Goal: Check status

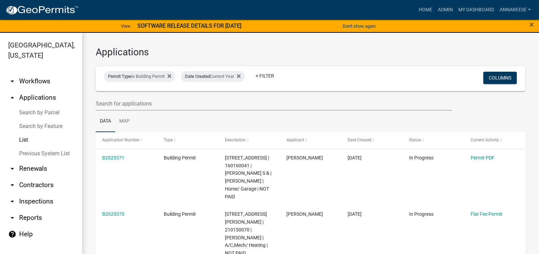
select select "3: 100"
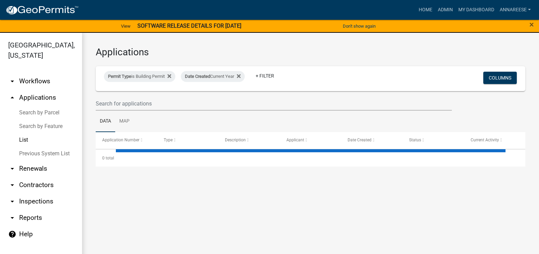
select select "3: 100"
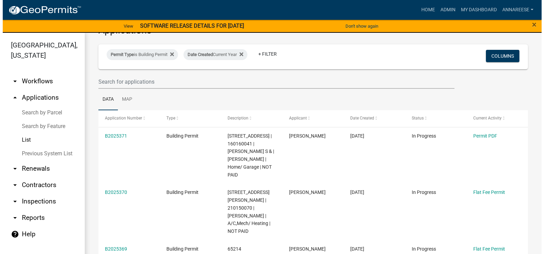
scroll to position [34, 0]
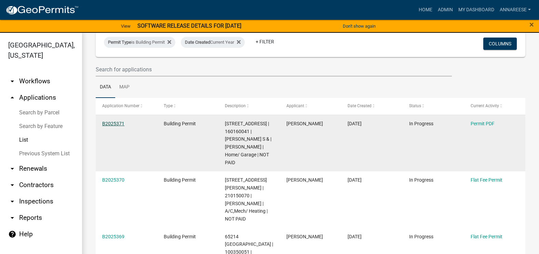
click at [109, 124] on link "B2025371" at bounding box center [113, 123] width 22 height 5
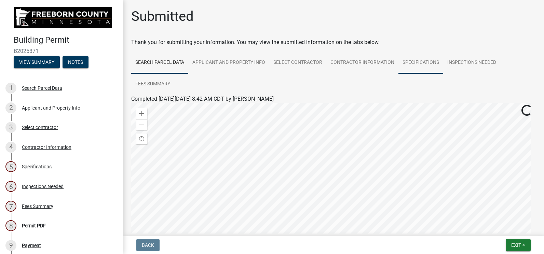
click at [421, 63] on link "Specifications" at bounding box center [421, 63] width 45 height 22
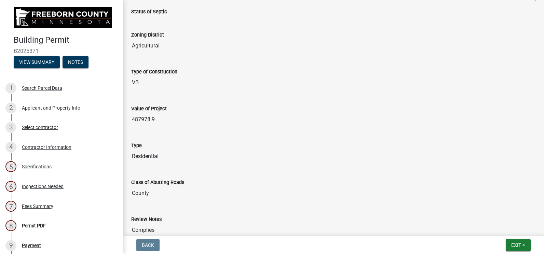
scroll to position [103, 0]
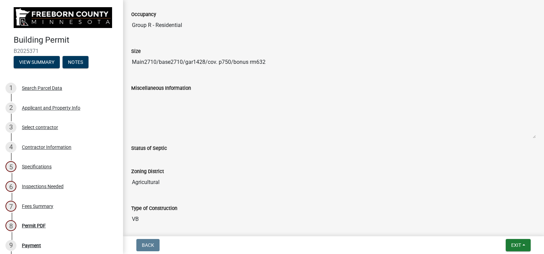
drag, startPoint x: 271, startPoint y: 62, endPoint x: 130, endPoint y: 57, distance: 140.7
click at [130, 57] on div "Size Main2710/base2710/gar1428/cov. p750/bonus rm632" at bounding box center [333, 56] width 415 height 37
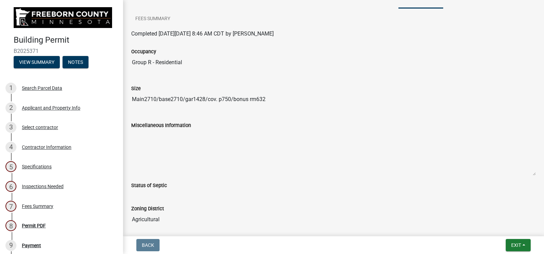
scroll to position [34, 0]
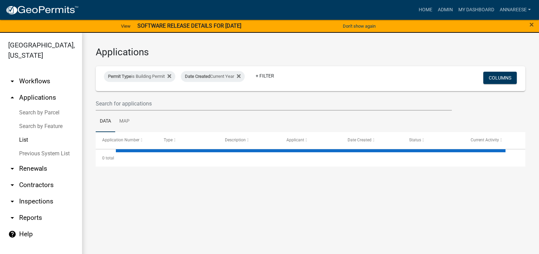
select select "3: 100"
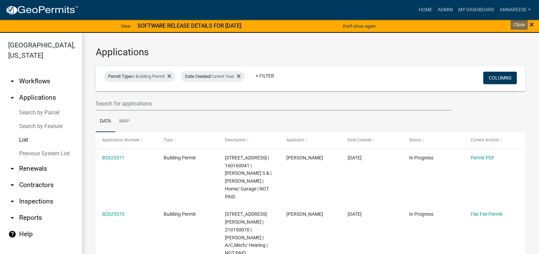
click at [531, 24] on span "×" at bounding box center [532, 25] width 4 height 10
